Goal: Task Accomplishment & Management: Complete application form

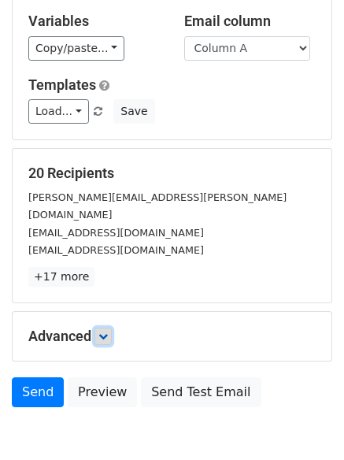
click at [106, 332] on icon at bounding box center [102, 336] width 9 height 9
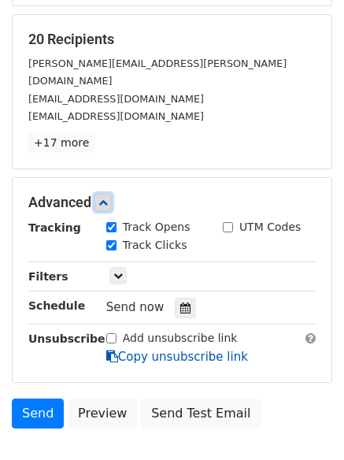
scroll to position [306, 0]
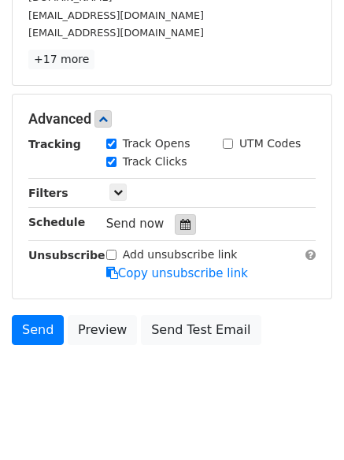
click at [175, 214] on div at bounding box center [185, 224] width 21 height 20
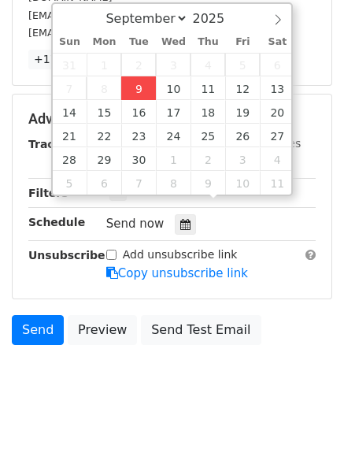
type input "2025-09-09 13:56"
type input "01"
type input "56"
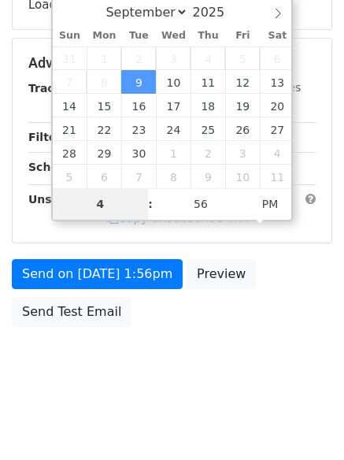
type input "4"
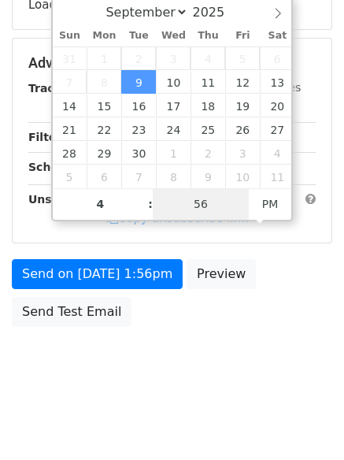
type input "2025-09-09 16:56"
type input "04"
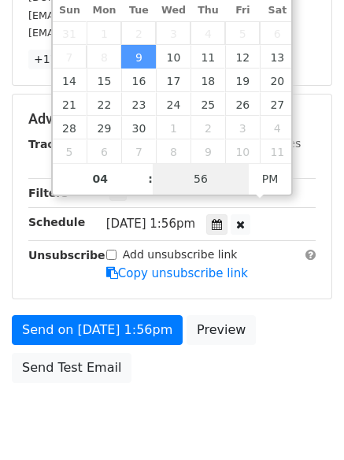
type input "1"
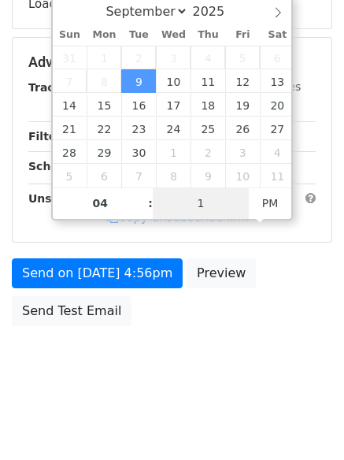
scroll to position [281, 0]
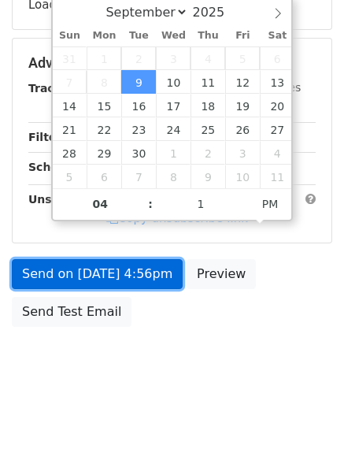
click at [85, 272] on link "Send on Sep 9 at 4:56pm" at bounding box center [97, 274] width 171 height 30
type input "2025-09-09 16:01"
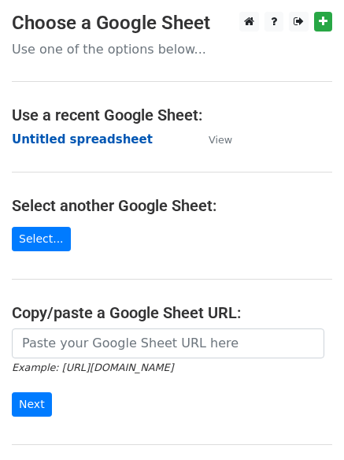
click at [32, 134] on strong "Untitled spreadsheet" at bounding box center [82, 139] width 141 height 14
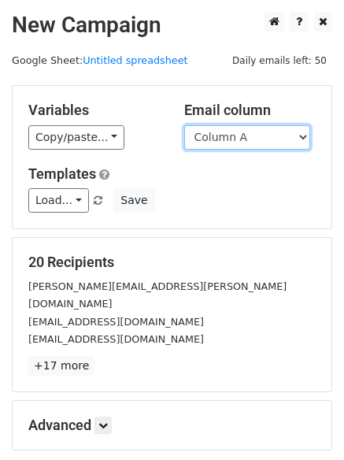
click at [238, 139] on select "Column A Column B Column C Column D Column E" at bounding box center [247, 137] width 126 height 24
select select "Column B"
click at [184, 125] on select "Column A Column B Column C Column D Column E" at bounding box center [247, 137] width 126 height 24
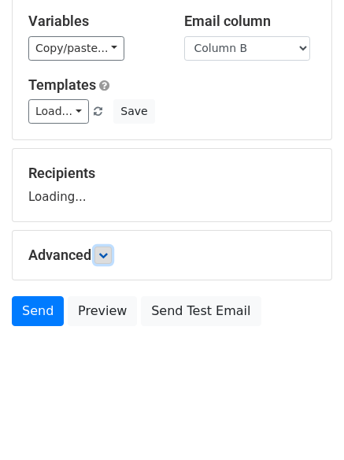
click at [102, 256] on icon at bounding box center [102, 255] width 9 height 9
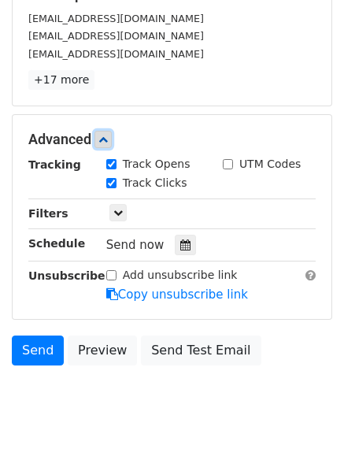
scroll to position [306, 0]
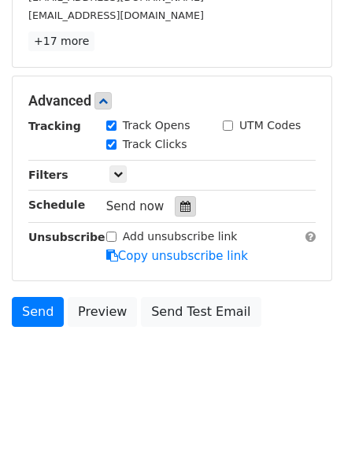
click at [175, 214] on div at bounding box center [185, 206] width 21 height 20
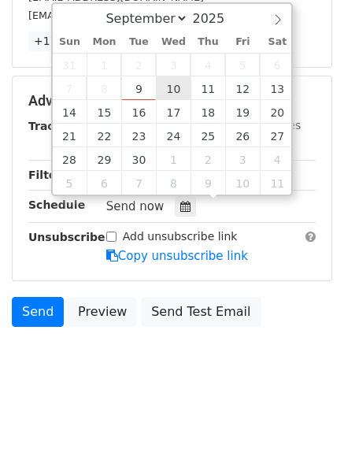
type input "2025-09-10 12:00"
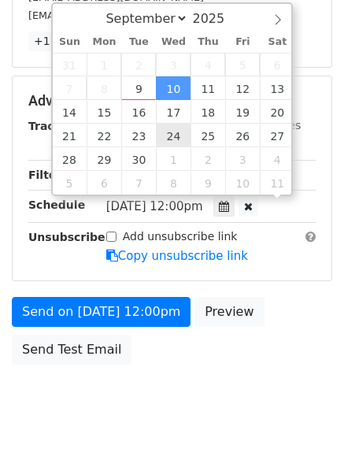
scroll to position [1, 0]
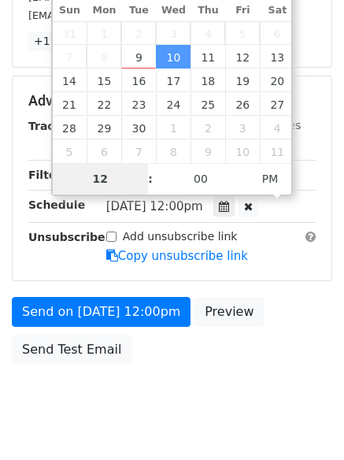
type input "5"
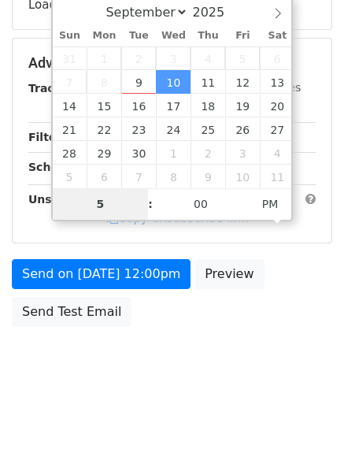
scroll to position [306, 0]
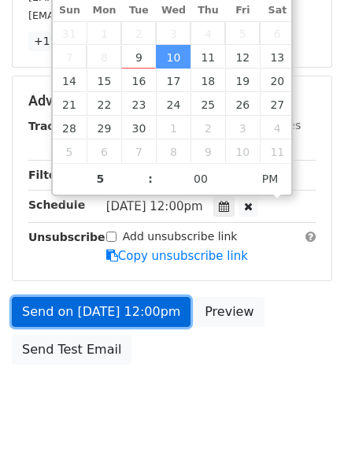
type input "2025-09-10 17:00"
click at [79, 303] on link "Send on Sep 10 at 12:00pm" at bounding box center [101, 312] width 179 height 30
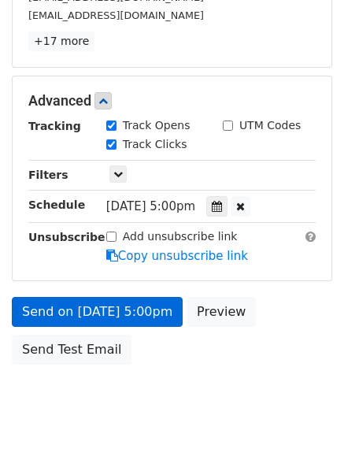
scroll to position [281, 0]
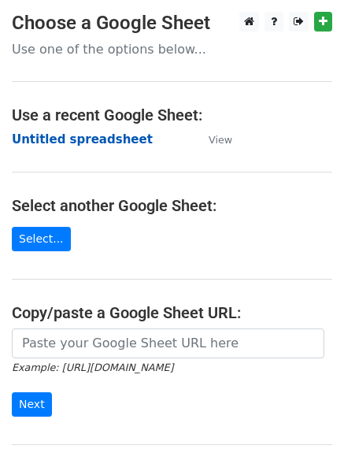
click at [34, 143] on strong "Untitled spreadsheet" at bounding box center [82, 139] width 141 height 14
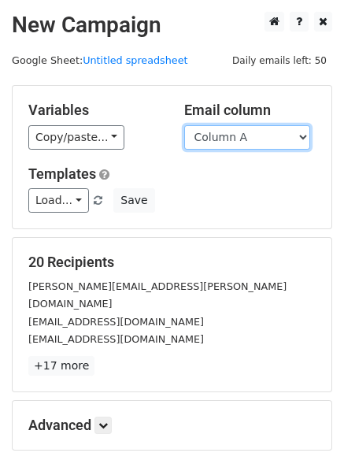
click at [231, 140] on select "Column A Column B Column C Column D Column E" at bounding box center [247, 137] width 126 height 24
select select "Column C"
click at [184, 125] on select "Column A Column B Column C Column D Column E" at bounding box center [247, 137] width 126 height 24
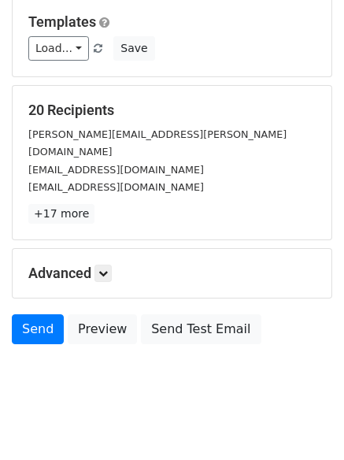
click at [115, 265] on h5 "Advanced" at bounding box center [172, 273] width 288 height 17
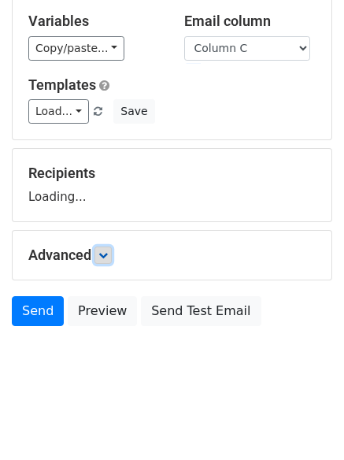
click at [108, 251] on icon at bounding box center [102, 255] width 9 height 9
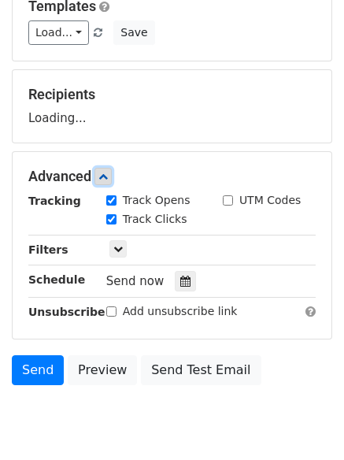
scroll to position [240, 0]
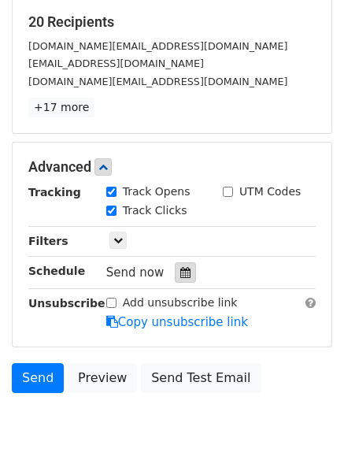
click at [180, 270] on icon at bounding box center [185, 272] width 10 height 11
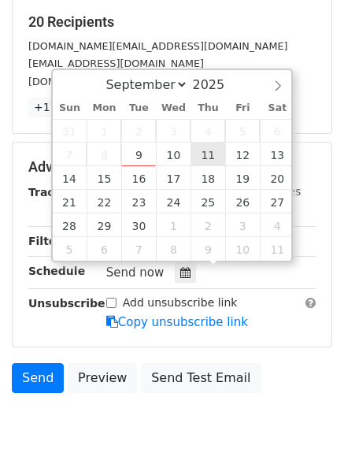
type input "2025-09-11 12:00"
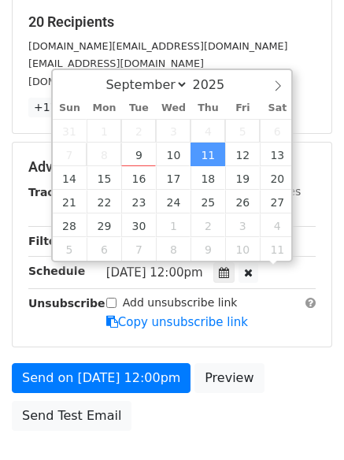
scroll to position [1, 0]
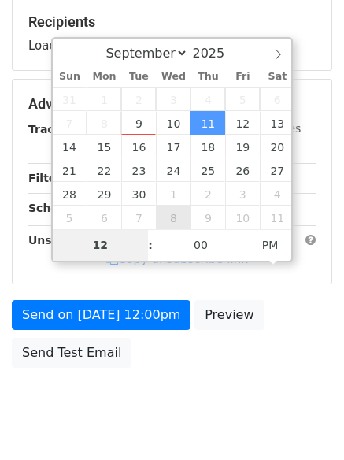
type input "6"
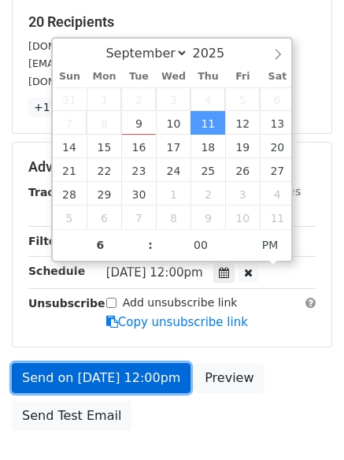
type input "2025-09-11 18:00"
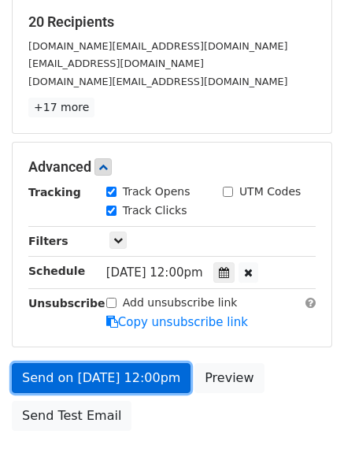
click at [128, 377] on link "Send on Sep 11 at 12:00pm" at bounding box center [101, 378] width 179 height 30
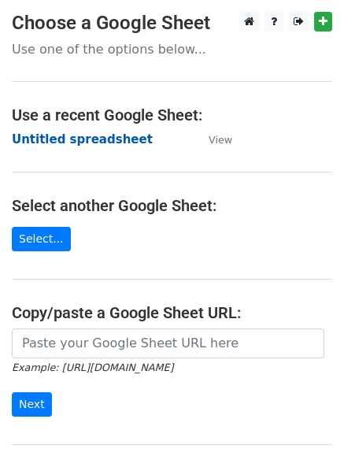
click at [41, 139] on strong "Untitled spreadsheet" at bounding box center [82, 139] width 141 height 14
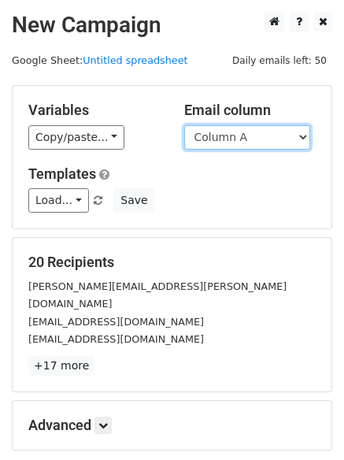
click at [236, 139] on select "Column A Column B Column C Column D Column E" at bounding box center [247, 137] width 126 height 24
select select "Column D"
click at [184, 125] on select "Column A Column B Column C Column D Column E" at bounding box center [247, 137] width 126 height 24
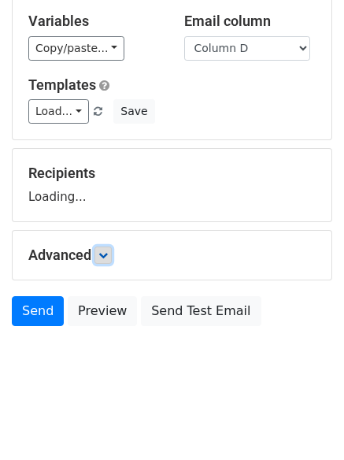
click at [100, 256] on link at bounding box center [103, 255] width 17 height 17
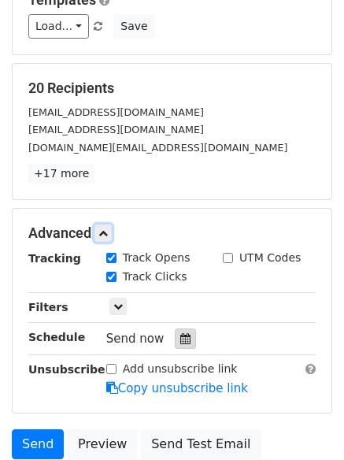
scroll to position [243, 0]
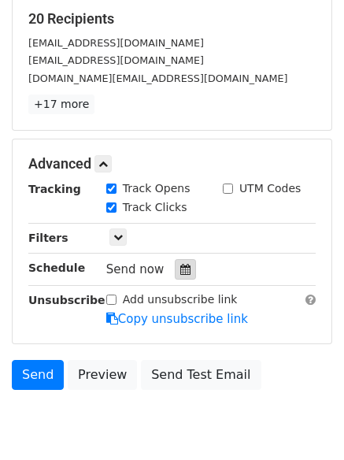
click at [188, 265] on div at bounding box center [185, 269] width 21 height 20
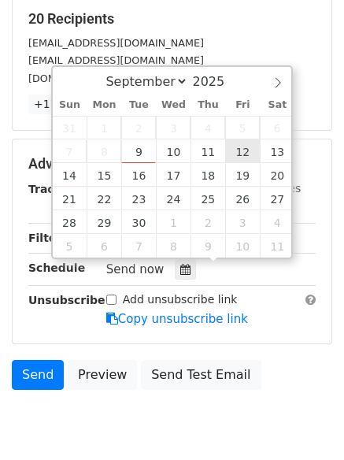
type input "[DATE] 12:00"
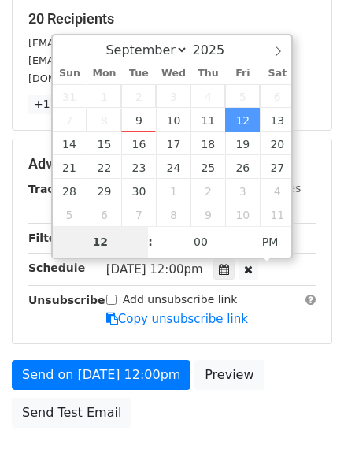
type input "7"
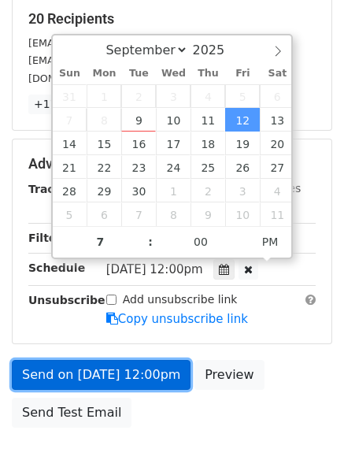
type input "[DATE] 19:00"
click at [105, 377] on link "Send on [DATE] 12:00pm" at bounding box center [101, 375] width 179 height 30
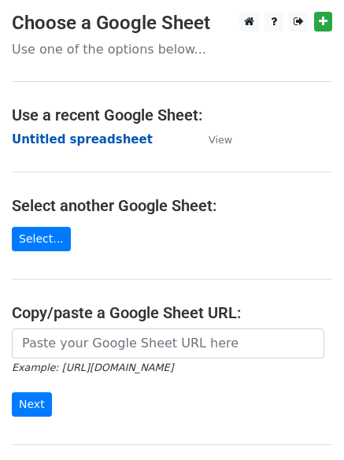
click at [42, 137] on strong "Untitled spreadsheet" at bounding box center [82, 139] width 141 height 14
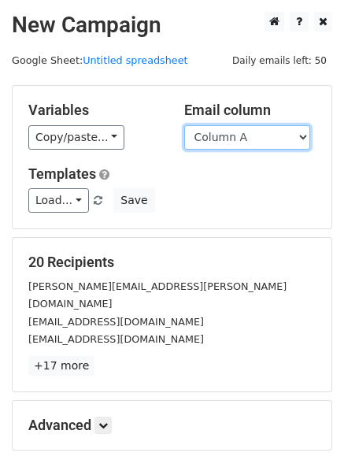
click at [256, 133] on select "Column A Column B Column C Column D Column E" at bounding box center [247, 137] width 126 height 24
select select "Column E"
click at [184, 125] on select "Column A Column B Column C Column D Column E" at bounding box center [247, 137] width 126 height 24
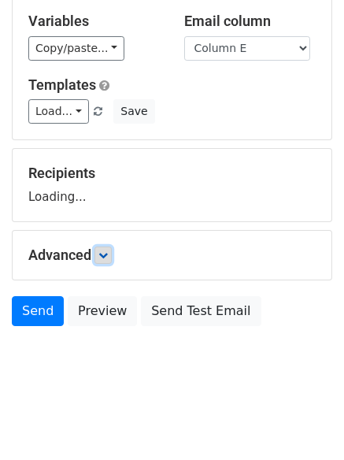
click at [107, 260] on link at bounding box center [103, 255] width 17 height 17
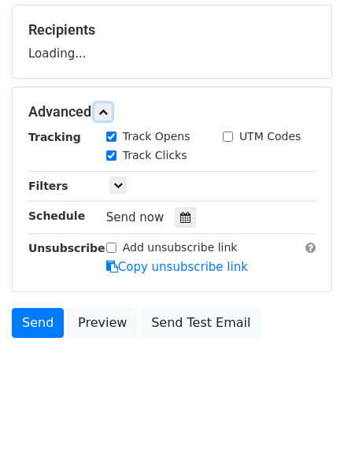
scroll to position [238, 0]
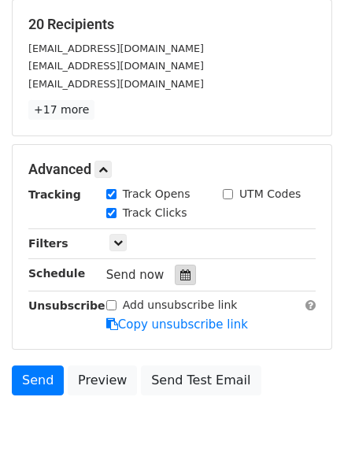
click at [180, 273] on icon at bounding box center [185, 274] width 10 height 11
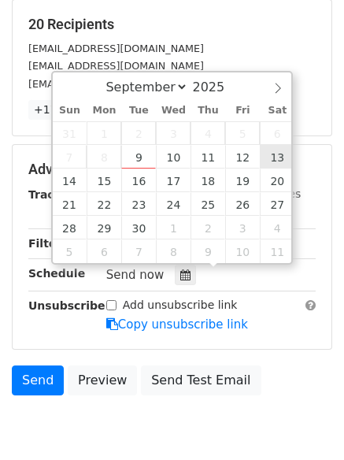
type input "2025-09-13 12:00"
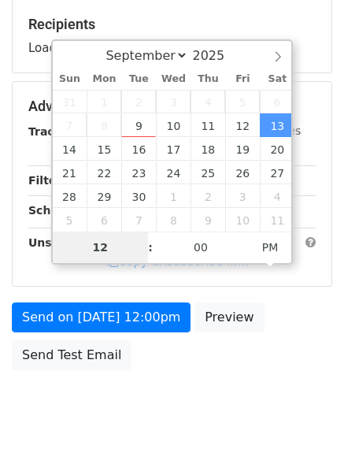
type input "8"
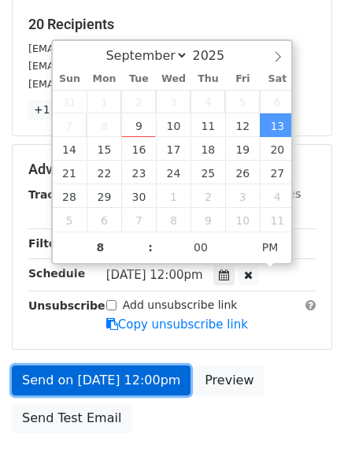
type input "2025-09-13 20:00"
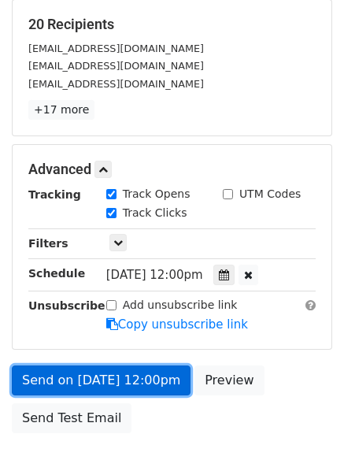
click at [113, 376] on link "Send on Sep 13 at 12:00pm" at bounding box center [101, 381] width 179 height 30
